Goal: Transaction & Acquisition: Purchase product/service

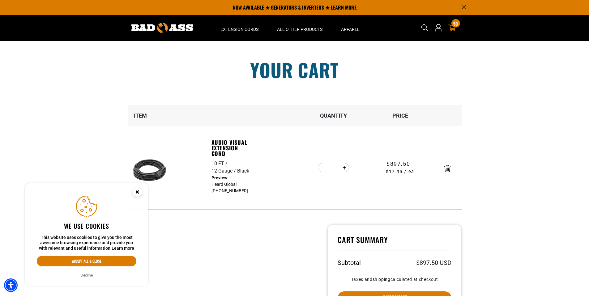
click at [139, 192] on circle "Cookie Consent" at bounding box center [137, 192] width 9 height 9
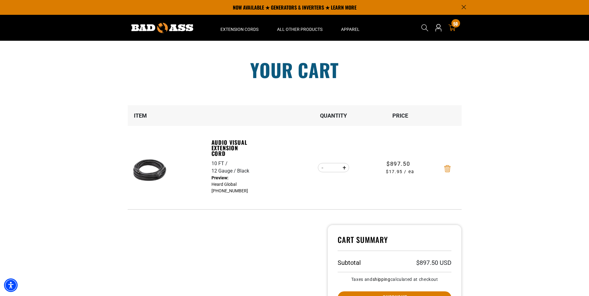
click at [447, 169] on icon "Remove Audio Visual Extension Cord - 10 FT / 12 Gauge / Black" at bounding box center [447, 168] width 6 height 7
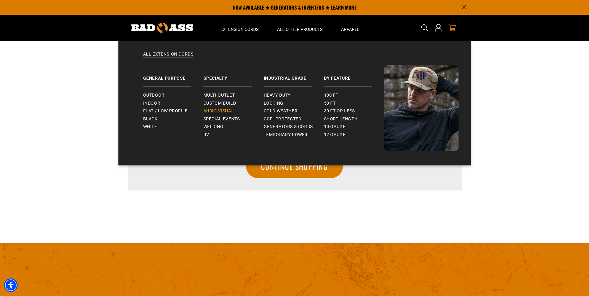
click at [210, 113] on span "Audio Visual" at bounding box center [218, 111] width 31 height 6
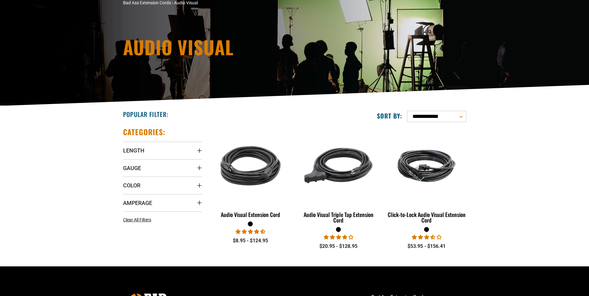
scroll to position [62, 0]
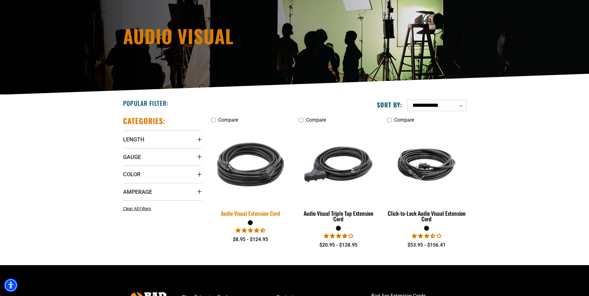
click at [244, 215] on div "Audio Visual Extension Cord" at bounding box center [250, 214] width 79 height 6
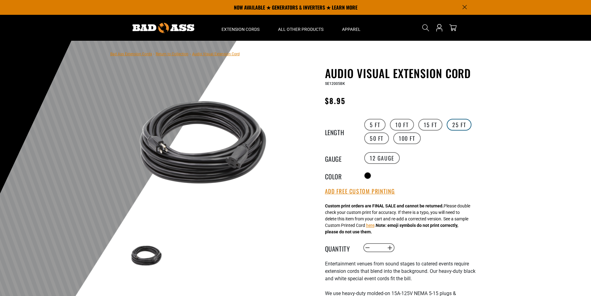
click at [452, 129] on label "25 FT" at bounding box center [459, 125] width 25 height 12
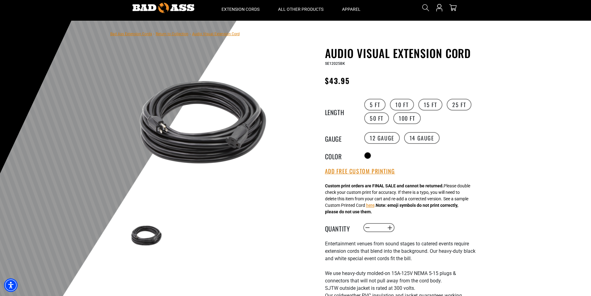
scroll to position [31, 0]
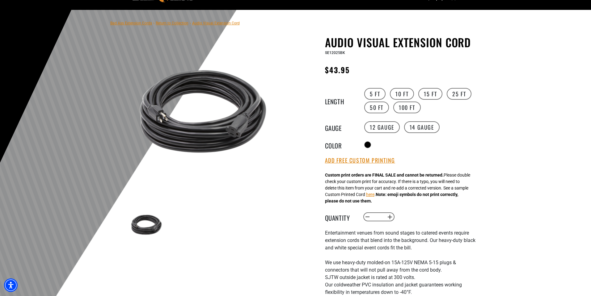
drag, startPoint x: 346, startPoint y: 163, endPoint x: 364, endPoint y: 173, distance: 20.6
click at [346, 163] on button "Add Free Custom Printing" at bounding box center [360, 160] width 70 height 7
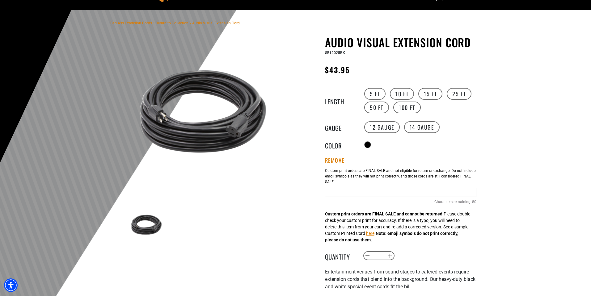
click at [354, 196] on input "Text field" at bounding box center [400, 192] width 151 height 9
type input "**********"
click at [501, 194] on div at bounding box center [295, 161] width 591 height 303
click at [426, 126] on label "14 Gauge products.product.variant_sold_out_or_unavailable" at bounding box center [422, 127] width 36 height 12
click at [385, 128] on label "12 Gauge" at bounding box center [382, 127] width 36 height 12
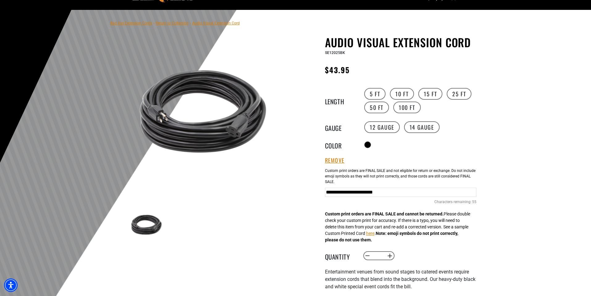
drag, startPoint x: 425, startPoint y: 130, endPoint x: 445, endPoint y: 136, distance: 20.8
click at [424, 130] on label "14 Gauge products.product.variant_sold_out_or_unavailable" at bounding box center [422, 127] width 36 height 12
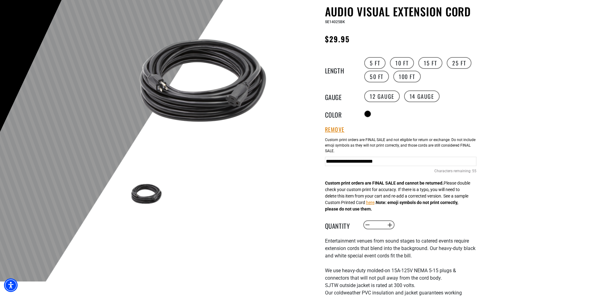
scroll to position [93, 0]
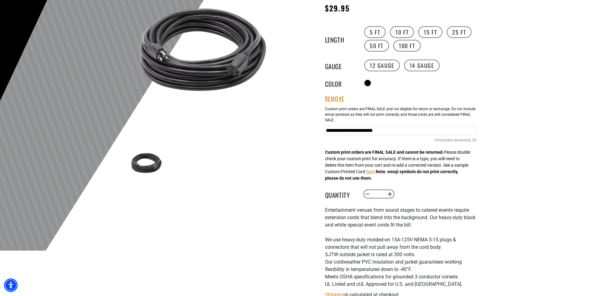
click at [379, 196] on input "*" at bounding box center [378, 194] width 13 height 11
type input "**"
drag, startPoint x: 488, startPoint y: 194, endPoint x: 501, endPoint y: 188, distance: 14.1
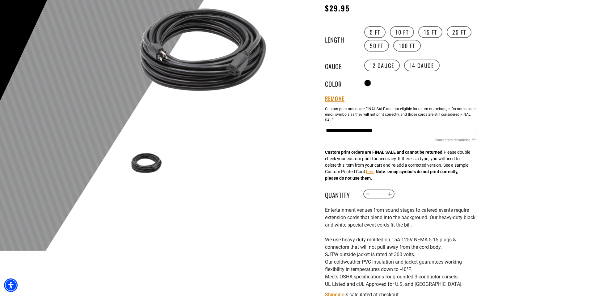
click at [489, 194] on section "Bad Ass Extension Cords › Return to Collection › Audio Visual Extension Cord 1 …" at bounding box center [295, 178] width 591 height 461
drag, startPoint x: 542, startPoint y: 180, endPoint x: 523, endPoint y: 198, distance: 26.5
click at [542, 180] on div at bounding box center [295, 99] width 591 height 303
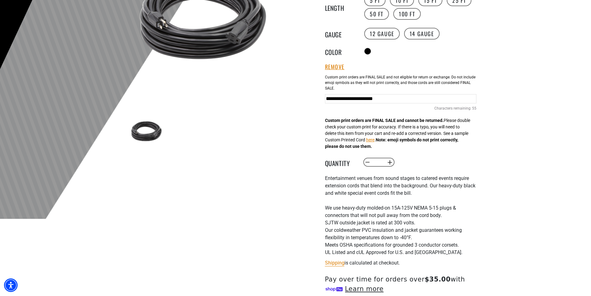
scroll to position [278, 0]
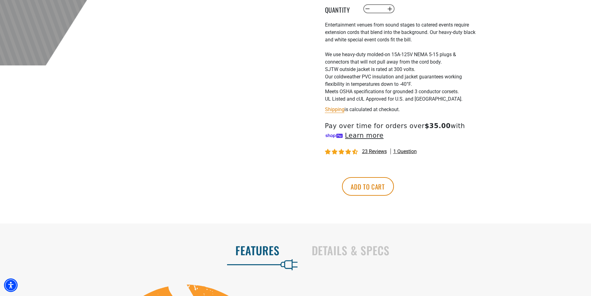
drag, startPoint x: 403, startPoint y: 188, endPoint x: 469, endPoint y: 180, distance: 66.9
click at [394, 188] on button "Add to cart" at bounding box center [368, 186] width 52 height 19
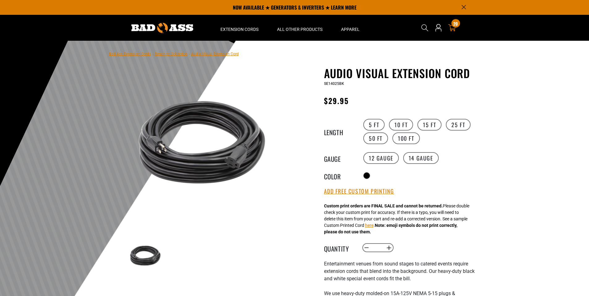
click at [453, 27] on icon at bounding box center [452, 28] width 8 height 8
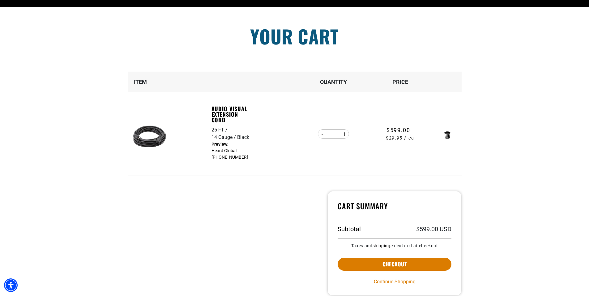
scroll to position [62, 0]
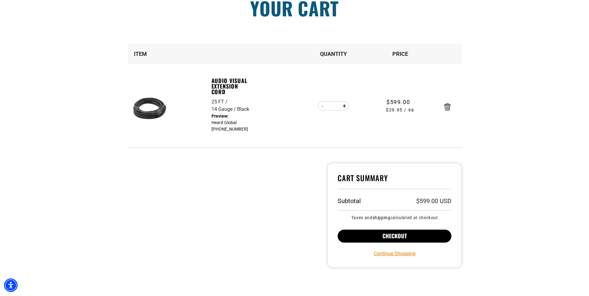
click at [385, 234] on button "Checkout" at bounding box center [394, 236] width 114 height 13
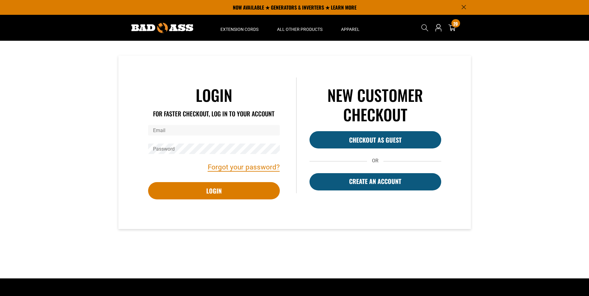
click at [161, 131] on input "Email" at bounding box center [214, 130] width 132 height 11
click at [159, 128] on input "Email" at bounding box center [214, 130] width 132 height 11
click at [159, 129] on input "Email" at bounding box center [214, 130] width 132 height 11
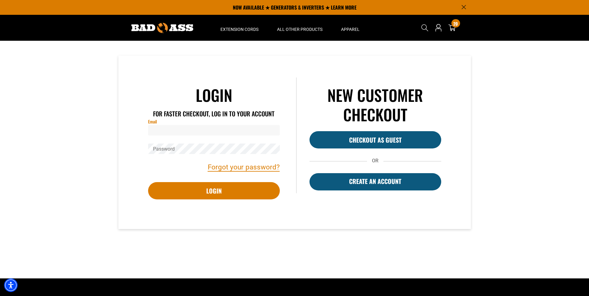
click at [159, 129] on input "Email" at bounding box center [214, 130] width 132 height 11
type input "*"
type input "**********"
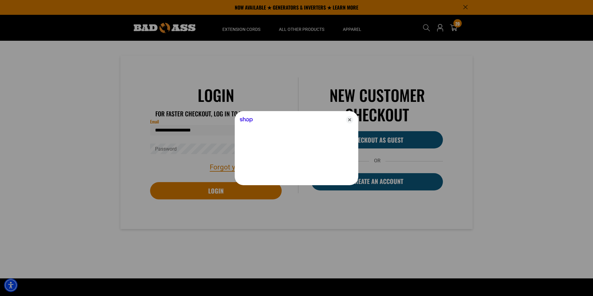
click at [350, 118] on icon "Close" at bounding box center [349, 119] width 7 height 7
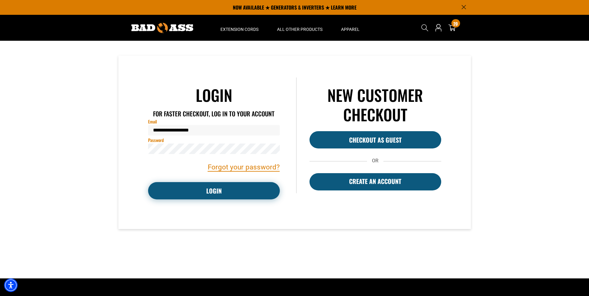
drag, startPoint x: 207, startPoint y: 192, endPoint x: 223, endPoint y: 196, distance: 15.9
click at [206, 191] on button "Login" at bounding box center [214, 190] width 132 height 17
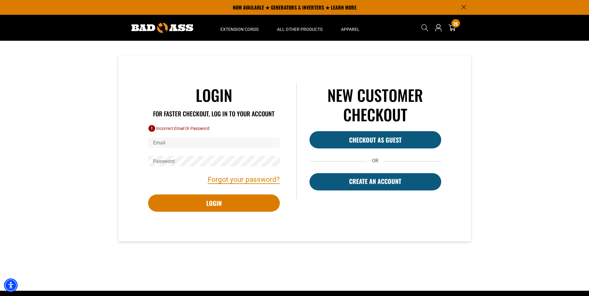
click at [174, 142] on input "Email" at bounding box center [214, 143] width 132 height 11
type input "**********"
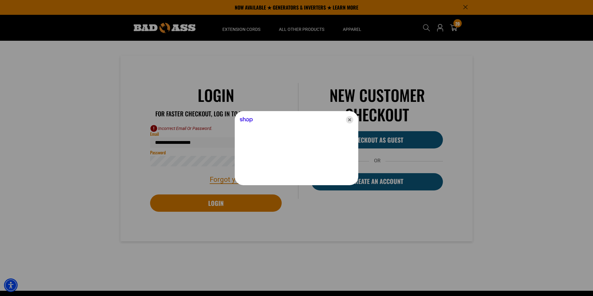
click at [349, 119] on icon "Close" at bounding box center [349, 119] width 7 height 7
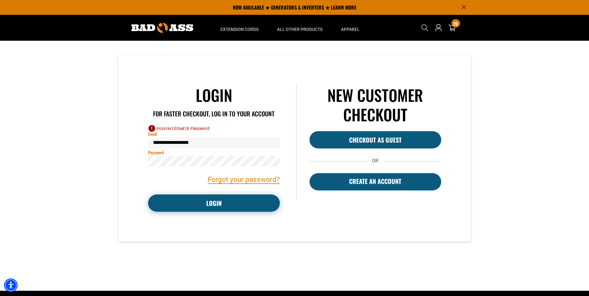
click at [209, 208] on button "Login" at bounding box center [214, 203] width 132 height 17
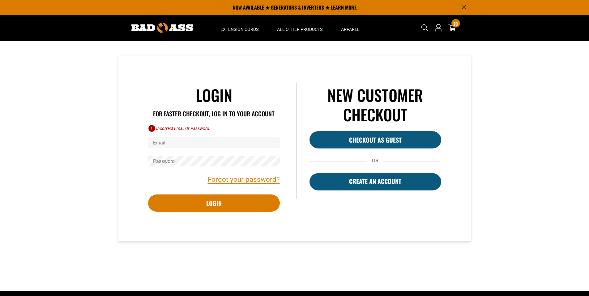
click at [234, 182] on link "Forgot your password?" at bounding box center [244, 180] width 72 height 11
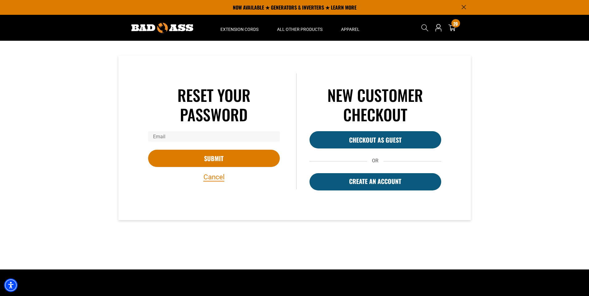
click at [201, 136] on input "Email" at bounding box center [214, 136] width 132 height 11
click at [163, 136] on input "Email" at bounding box center [214, 136] width 132 height 11
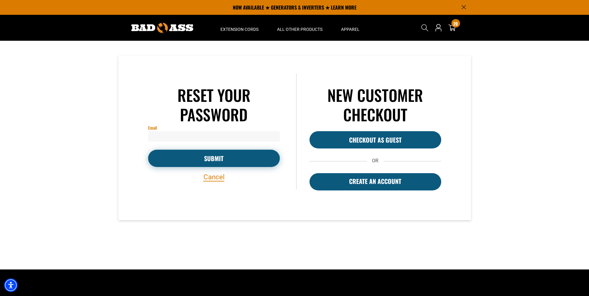
type input "**********"
drag, startPoint x: 200, startPoint y: 157, endPoint x: 238, endPoint y: 166, distance: 38.8
click at [199, 157] on button "Submit" at bounding box center [214, 158] width 132 height 17
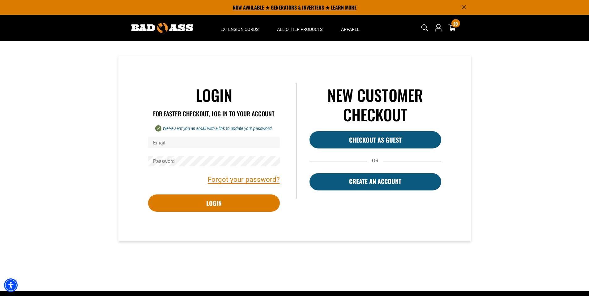
click at [289, 5] on p "NOW AVAILABLE ★ GENERATORS & INVERTERS ★ LEARN MORE" at bounding box center [294, 7] width 343 height 15
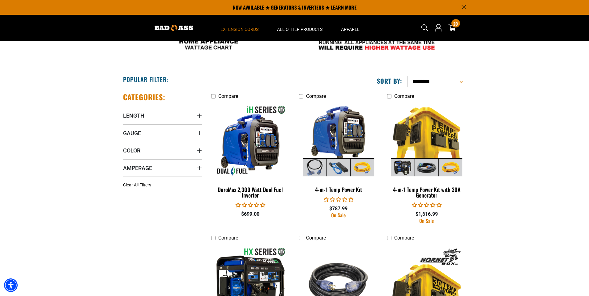
scroll to position [269, 0]
